Goal: Ask a question

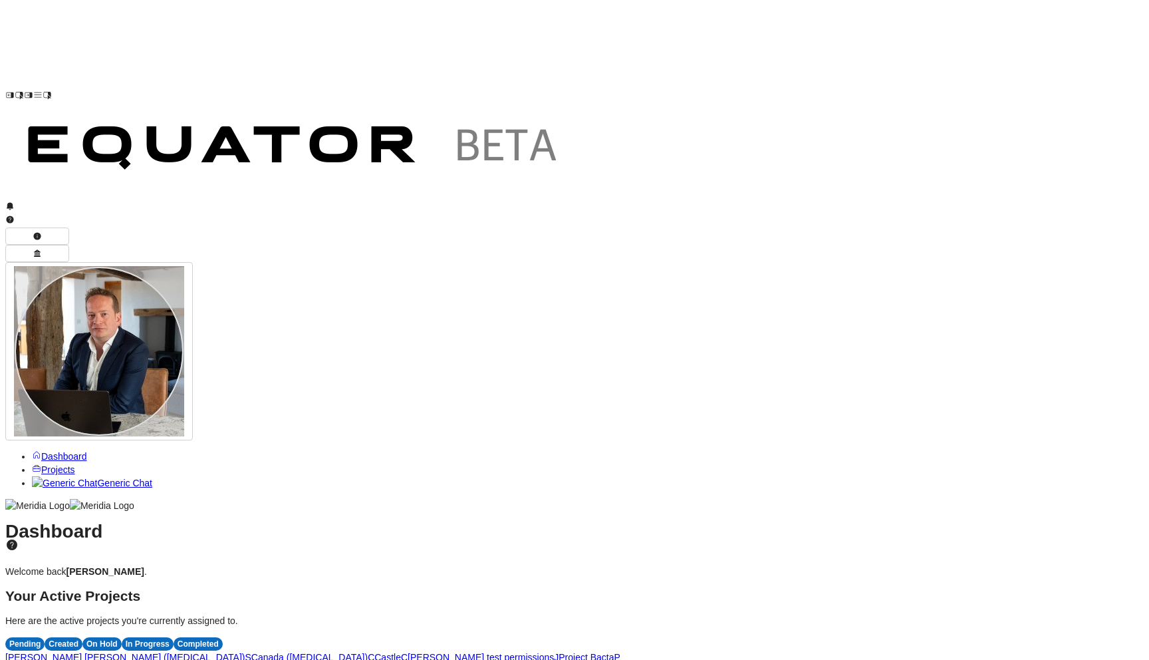
click at [621, 652] on span "P" at bounding box center [618, 657] width 6 height 11
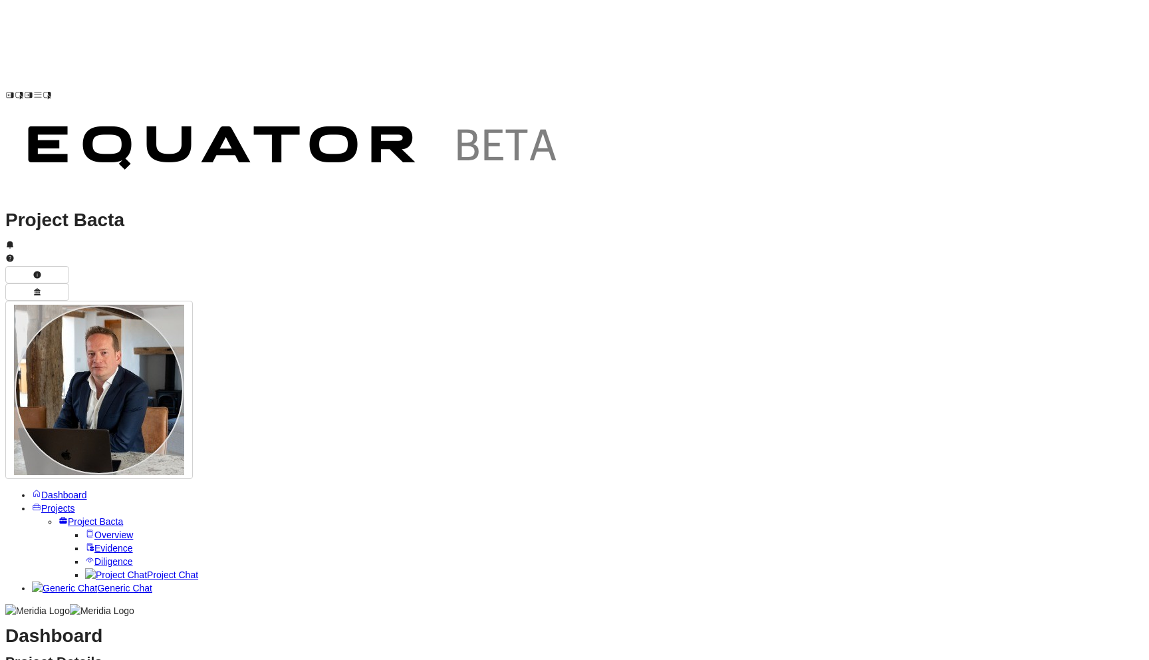
scroll to position [613, 0]
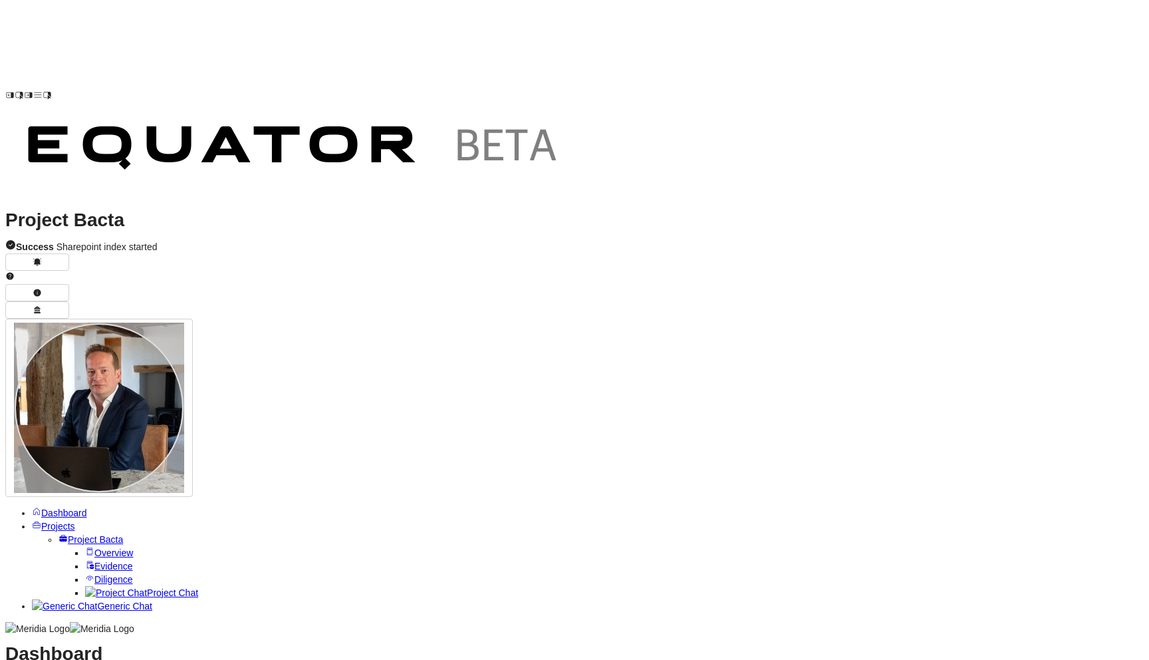
scroll to position [0, 0]
click at [99, 587] on link "Project Chat" at bounding box center [141, 592] width 113 height 11
type textarea "**********"
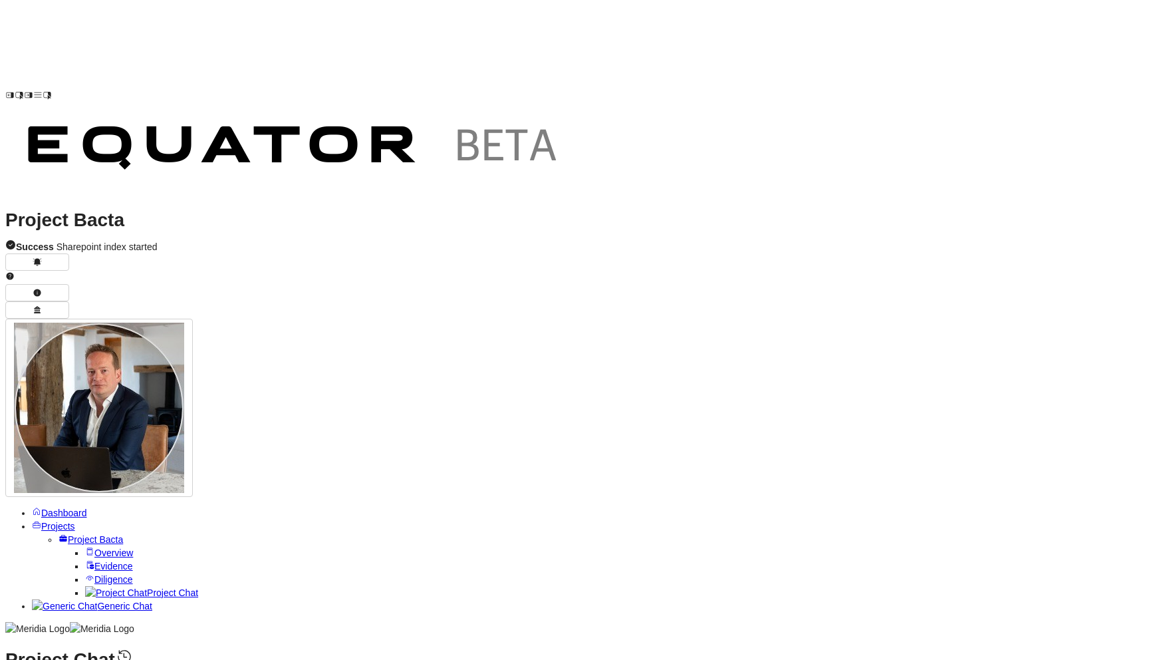
type textarea "**********"
click at [94, 561] on span "Evidence" at bounding box center [113, 566] width 39 height 11
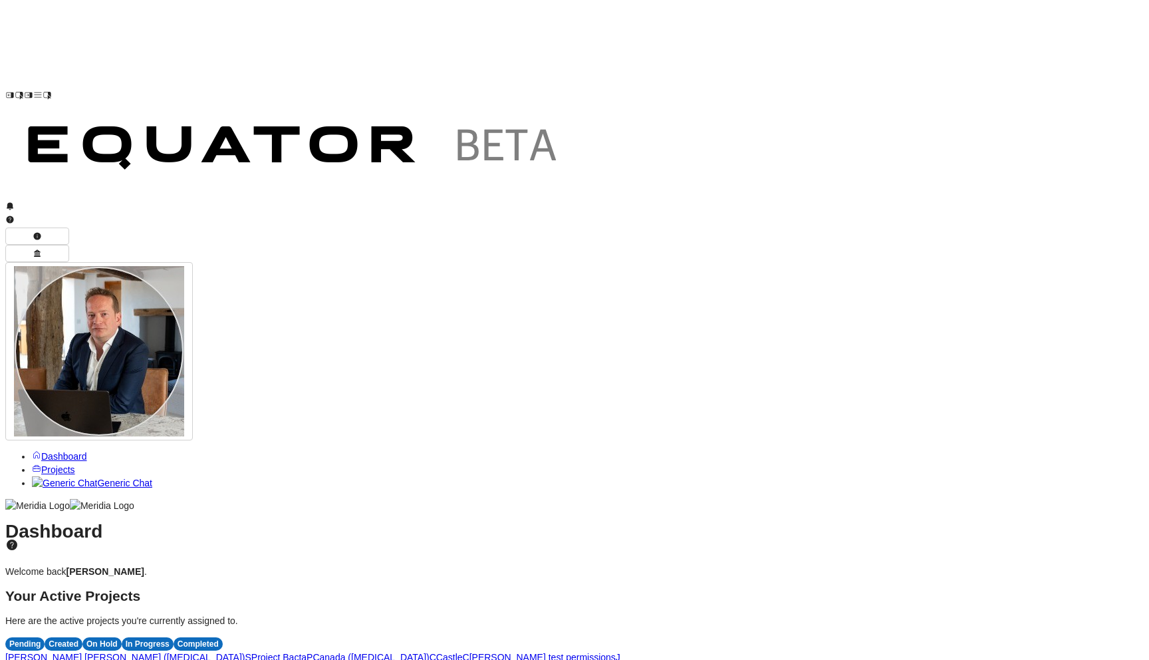
click at [313, 652] on span "P" at bounding box center [310, 657] width 6 height 11
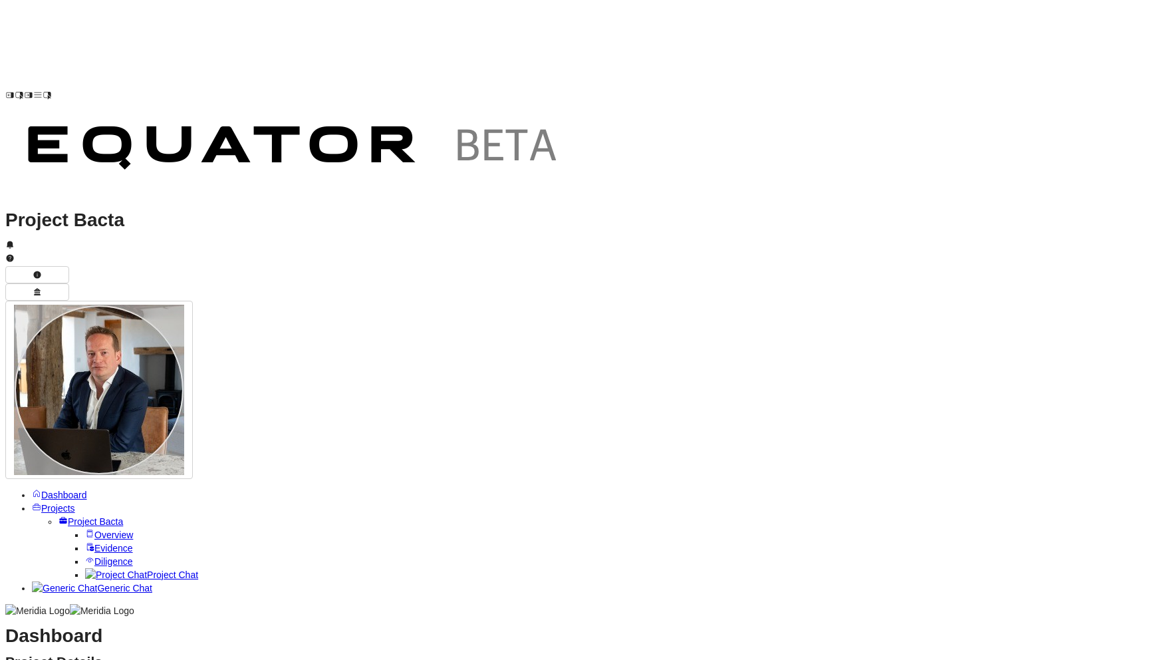
click at [104, 569] on link "Project Chat" at bounding box center [141, 574] width 113 height 11
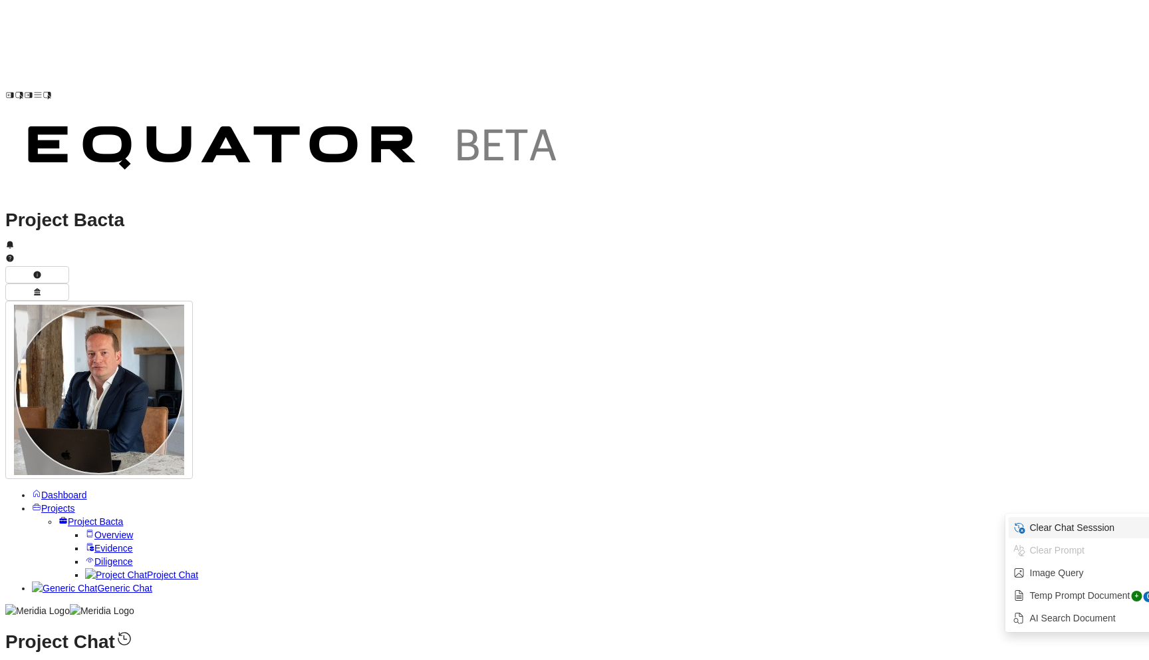
click at [1049, 528] on span "Clear Chat Sesssion" at bounding box center [1092, 527] width 127 height 13
type textarea "**********"
drag, startPoint x: 404, startPoint y: 206, endPoint x: 625, endPoint y: 214, distance: 221.0
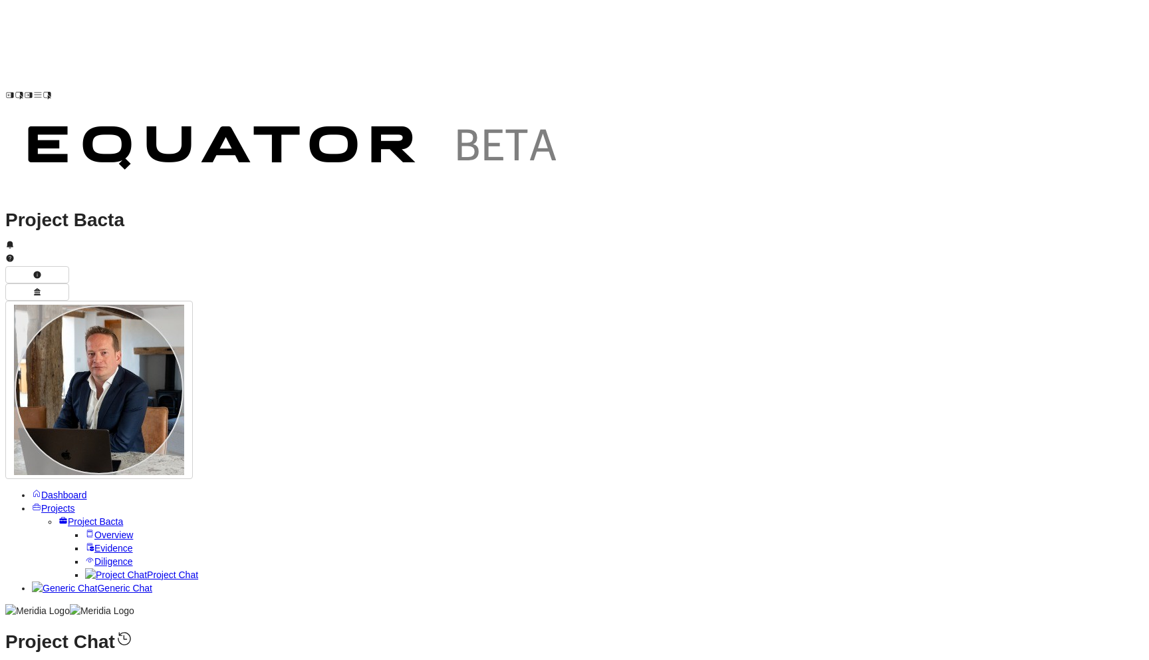
drag, startPoint x: 337, startPoint y: 222, endPoint x: 724, endPoint y: 233, distance: 388.0
drag, startPoint x: 327, startPoint y: 235, endPoint x: 471, endPoint y: 239, distance: 144.4
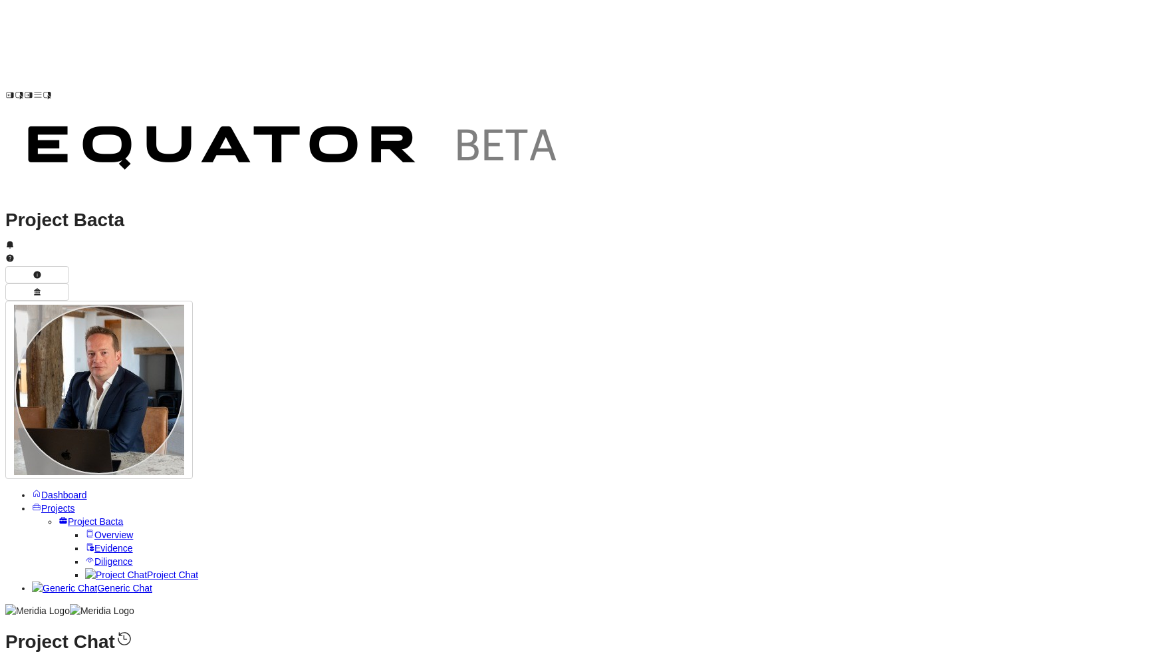
drag, startPoint x: 320, startPoint y: 283, endPoint x: 627, endPoint y: 278, distance: 306.7
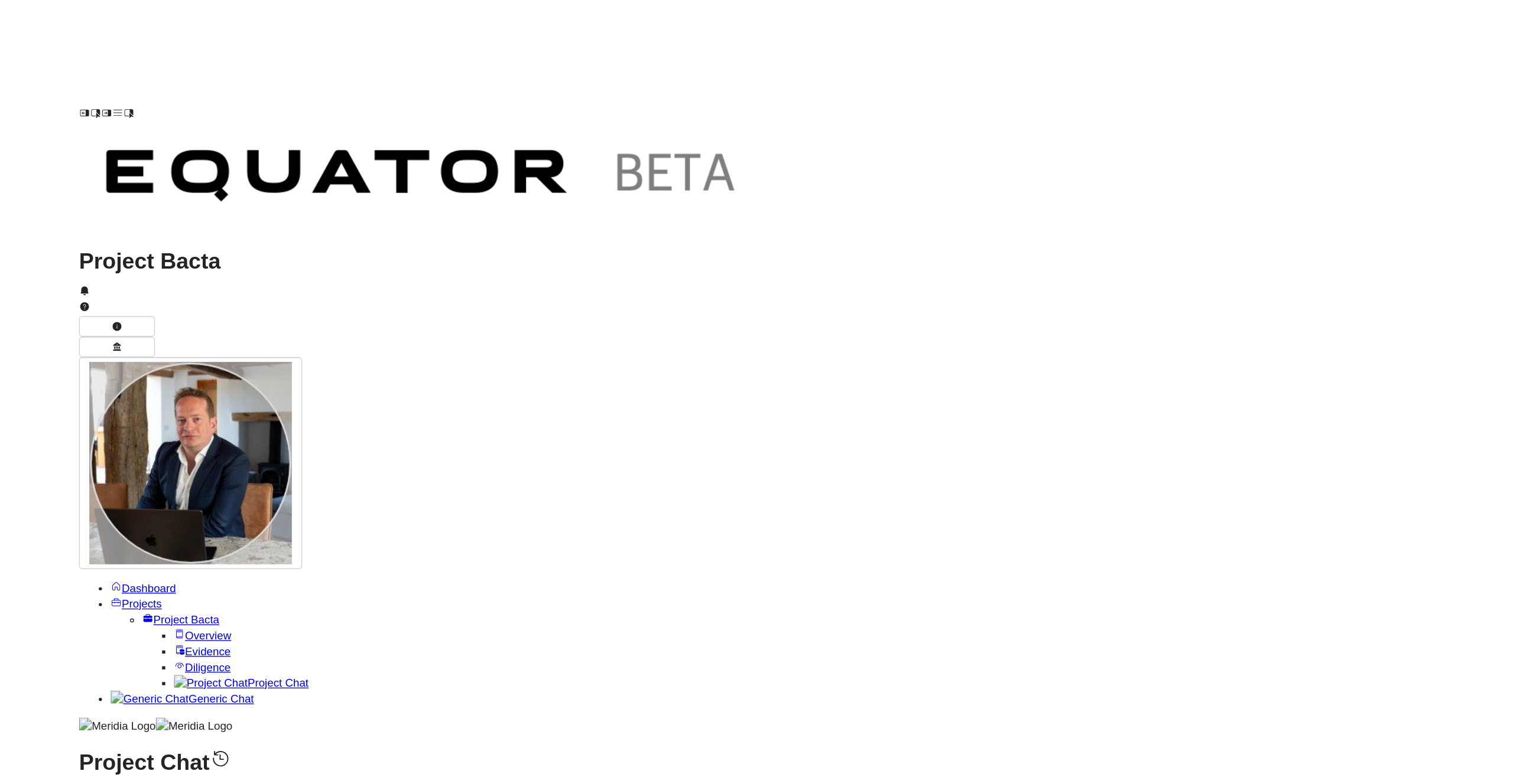
scroll to position [0, 0]
